Goal: Check status

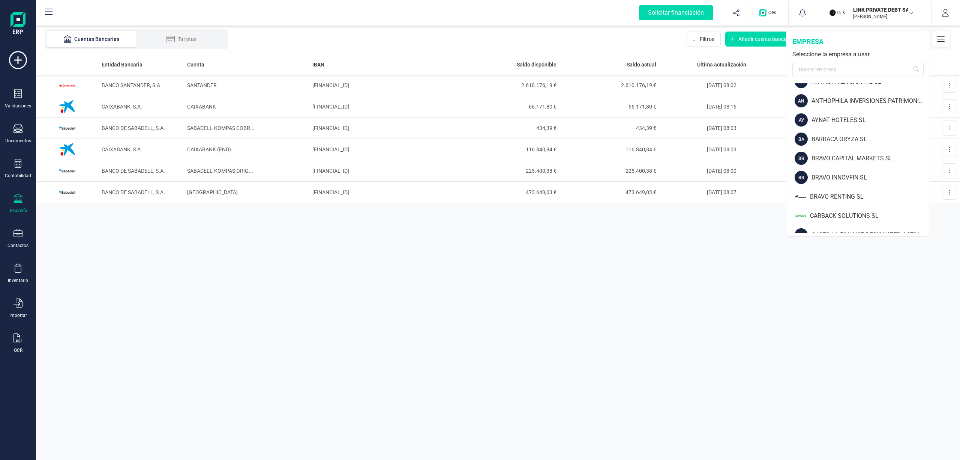
scroll to position [90, 0]
click at [842, 115] on div "BARRACA ORYZA SL" at bounding box center [871, 117] width 118 height 9
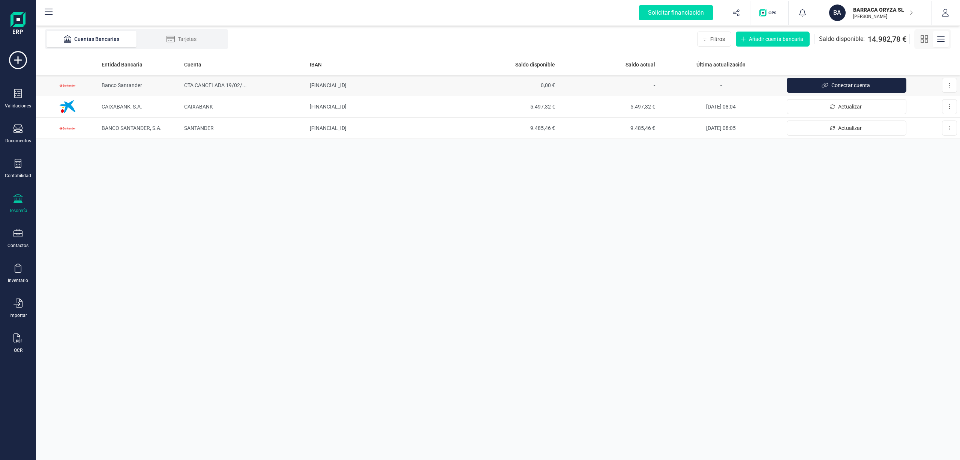
click at [209, 83] on span "CTA CANCELADA 19/02/ ..." at bounding box center [215, 85] width 63 height 6
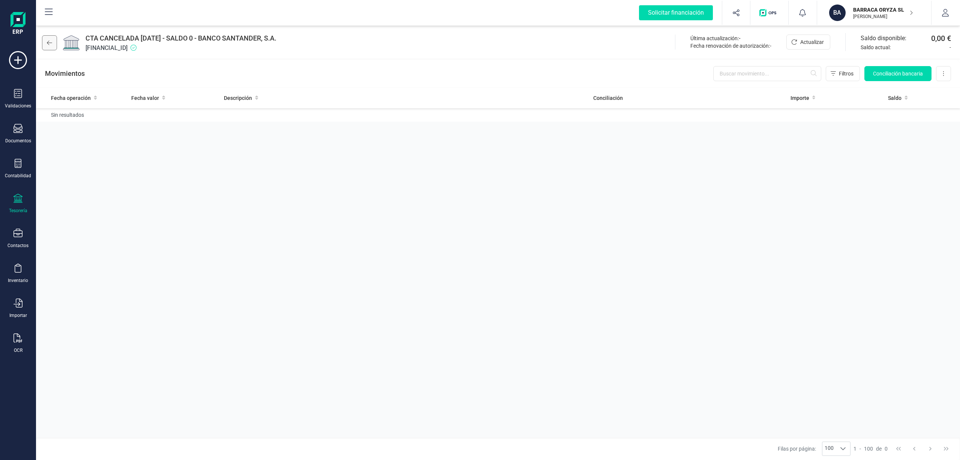
click at [47, 41] on icon at bounding box center [49, 43] width 5 height 6
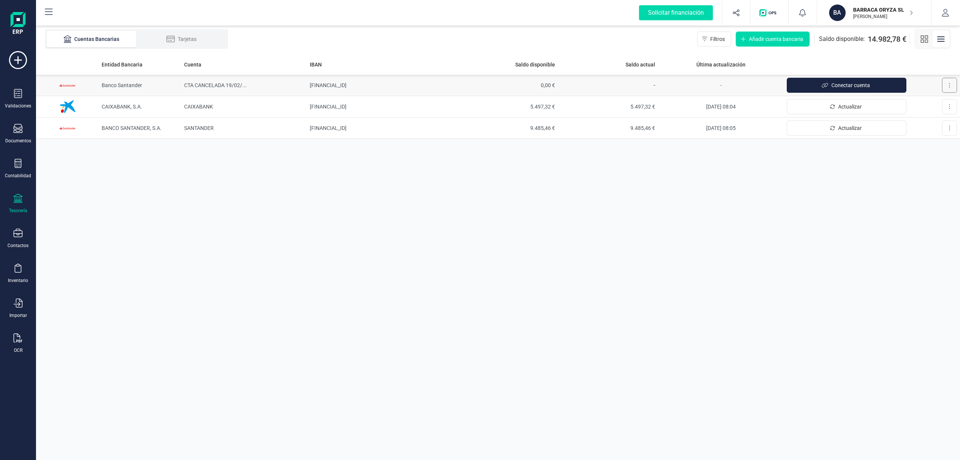
click at [949, 83] on icon at bounding box center [950, 85] width 2 height 6
click at [883, 267] on div "Entidad Bancaria Cuenta IBAN Saldo disponible Saldo actual Última actualización…" at bounding box center [498, 256] width 924 height 405
click at [224, 83] on span "CTA CANCELADA 19/02/ ..." at bounding box center [215, 85] width 63 height 6
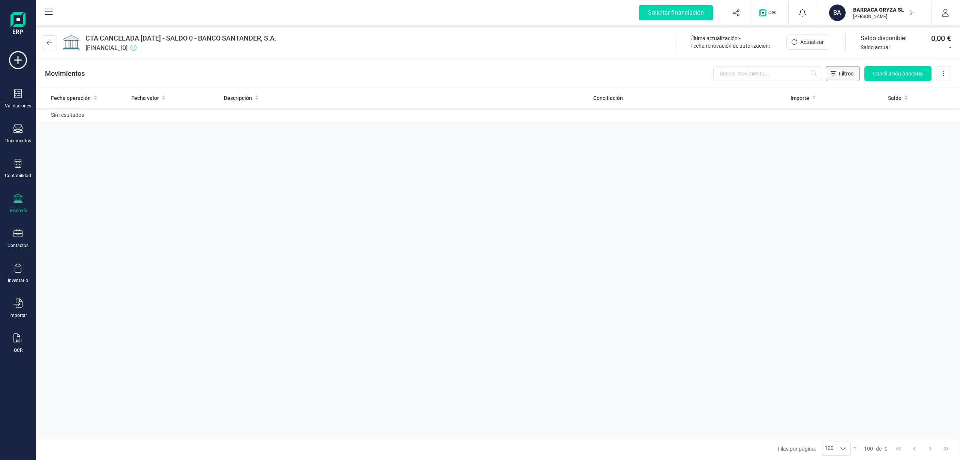
click at [833, 71] on icon "Filtros" at bounding box center [833, 74] width 5 height 6
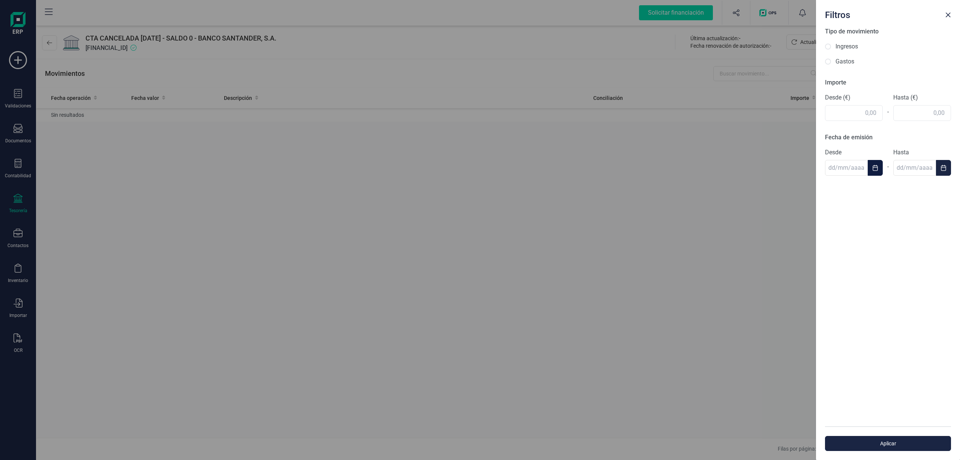
click at [872, 167] on icon "Choose Date" at bounding box center [875, 168] width 6 height 6
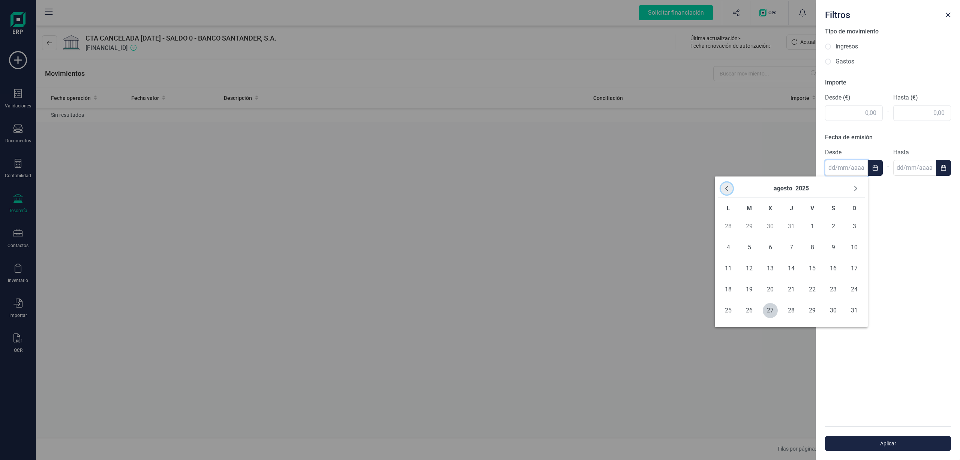
click at [730, 188] on icon "Previous Month" at bounding box center [727, 188] width 6 height 6
click at [758, 392] on div "Filtros Tipo de movimiento Ingresos Gastos Importe Desde (€) - Hasta (€) Fecha …" at bounding box center [480, 230] width 960 height 460
